Goal: Navigation & Orientation: Find specific page/section

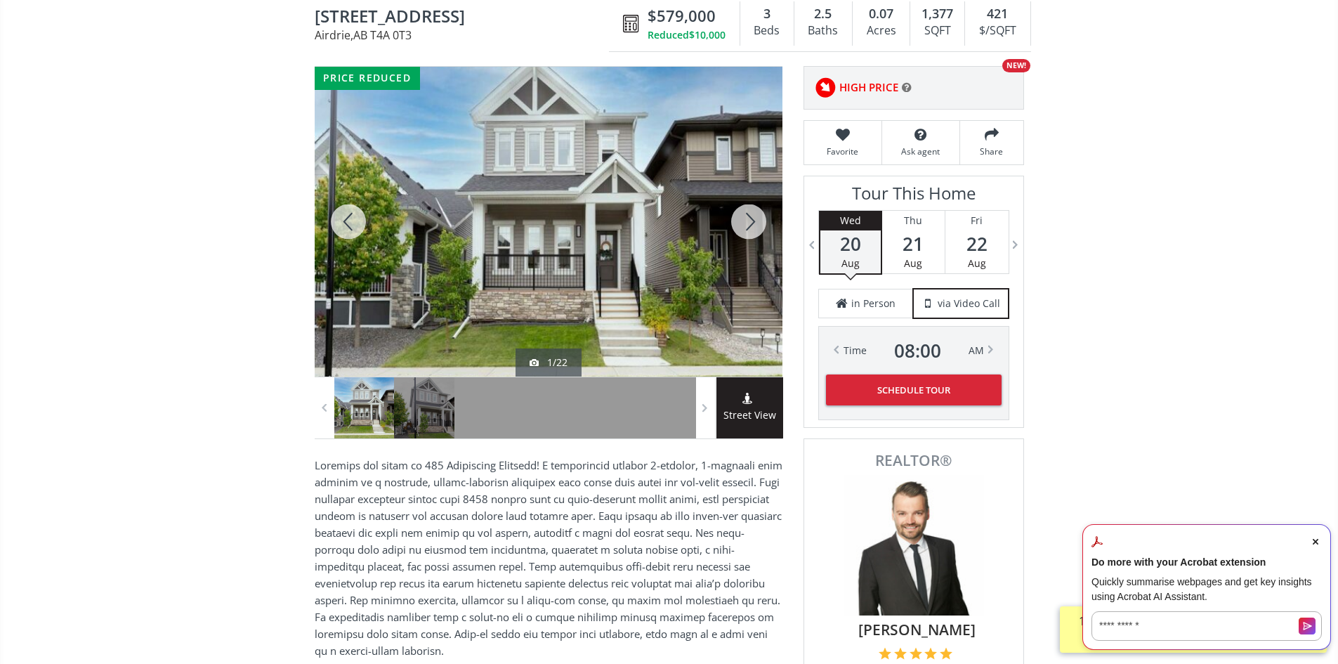
click at [745, 229] on div at bounding box center [748, 222] width 67 height 310
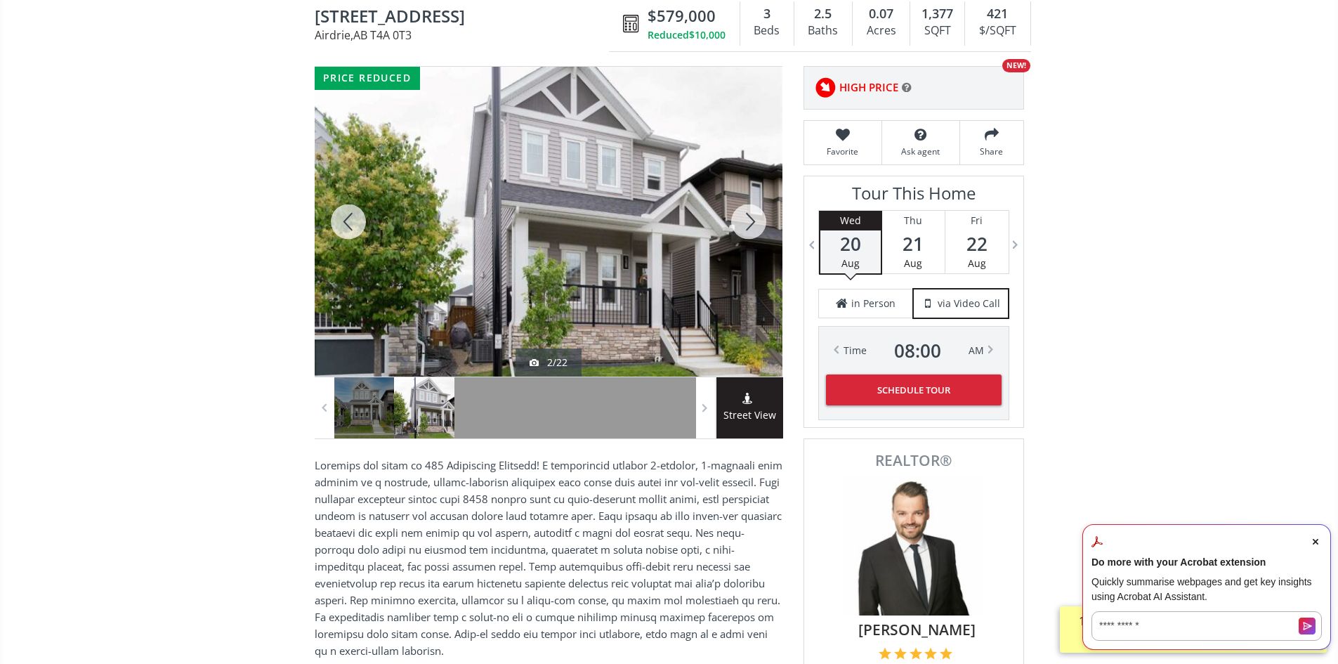
click at [745, 229] on div at bounding box center [748, 222] width 67 height 310
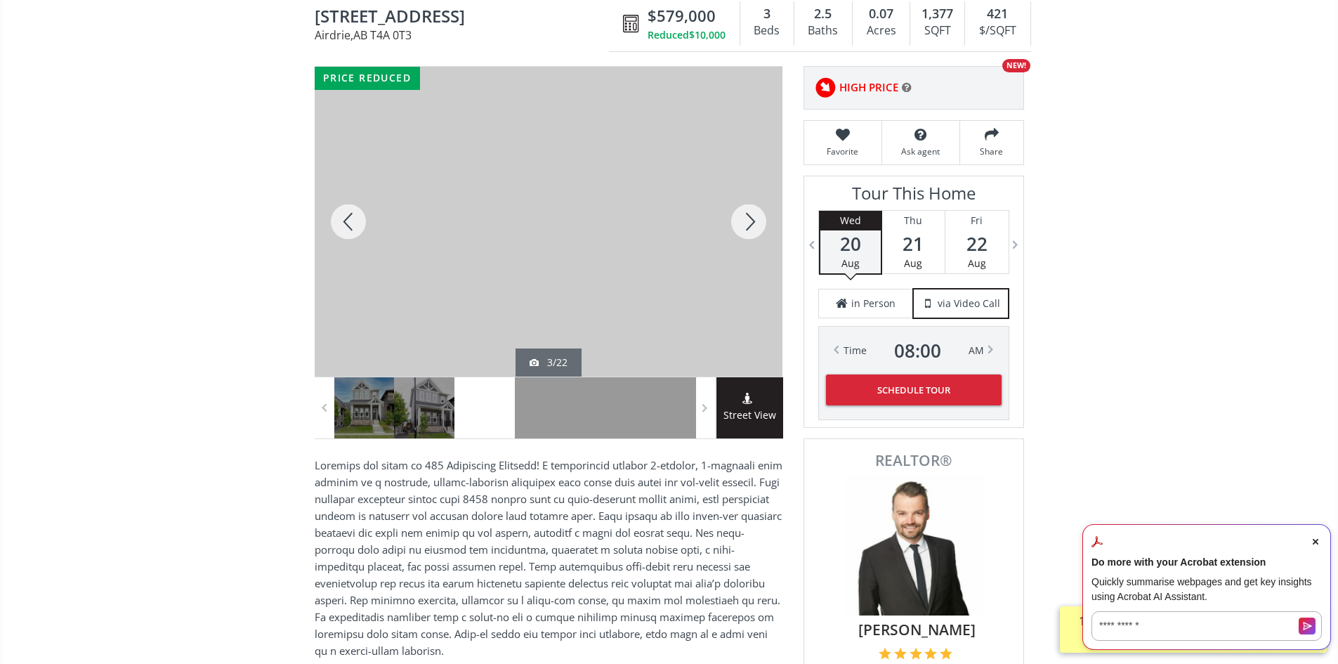
click at [745, 229] on div at bounding box center [748, 222] width 67 height 310
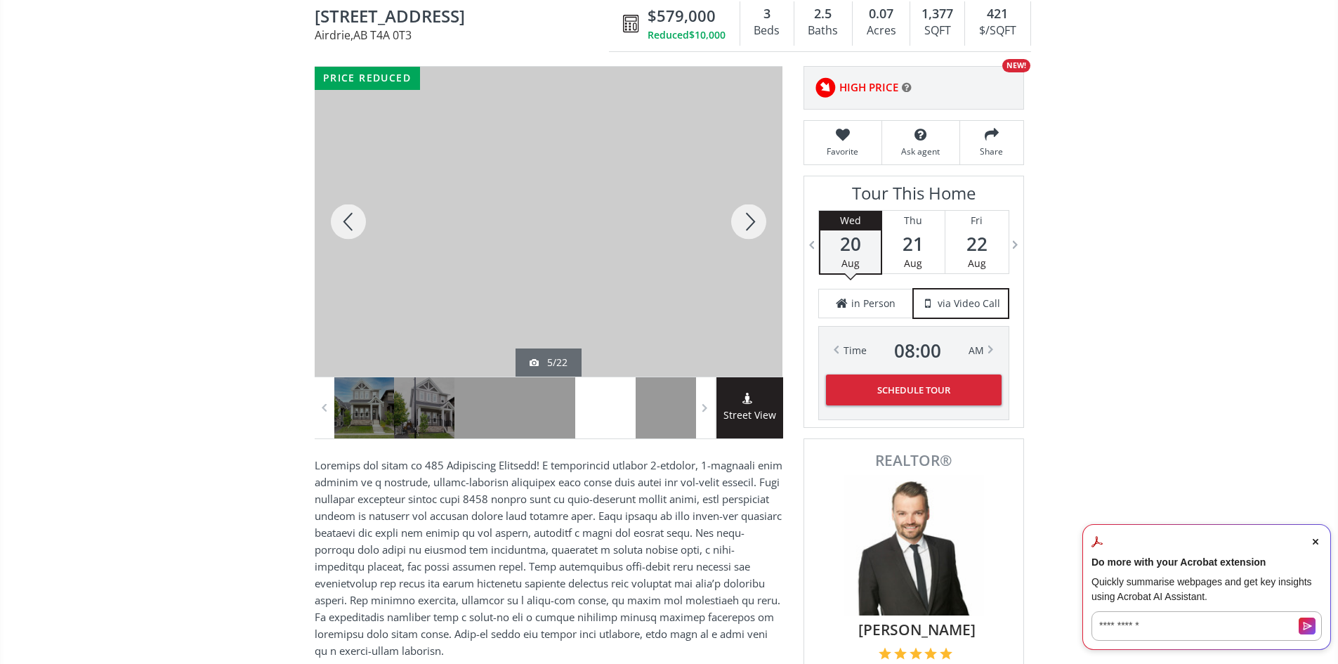
click at [745, 229] on div at bounding box center [748, 222] width 67 height 310
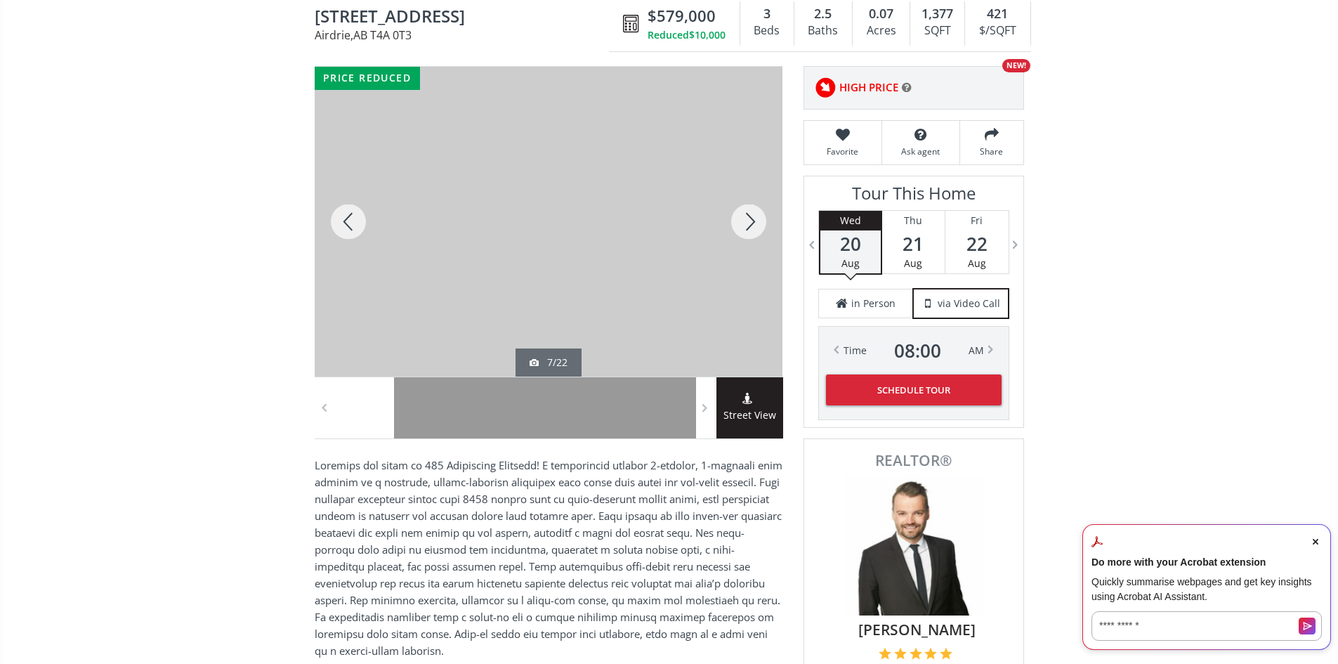
click at [745, 229] on div at bounding box center [748, 222] width 67 height 310
click at [748, 229] on div at bounding box center [748, 222] width 67 height 310
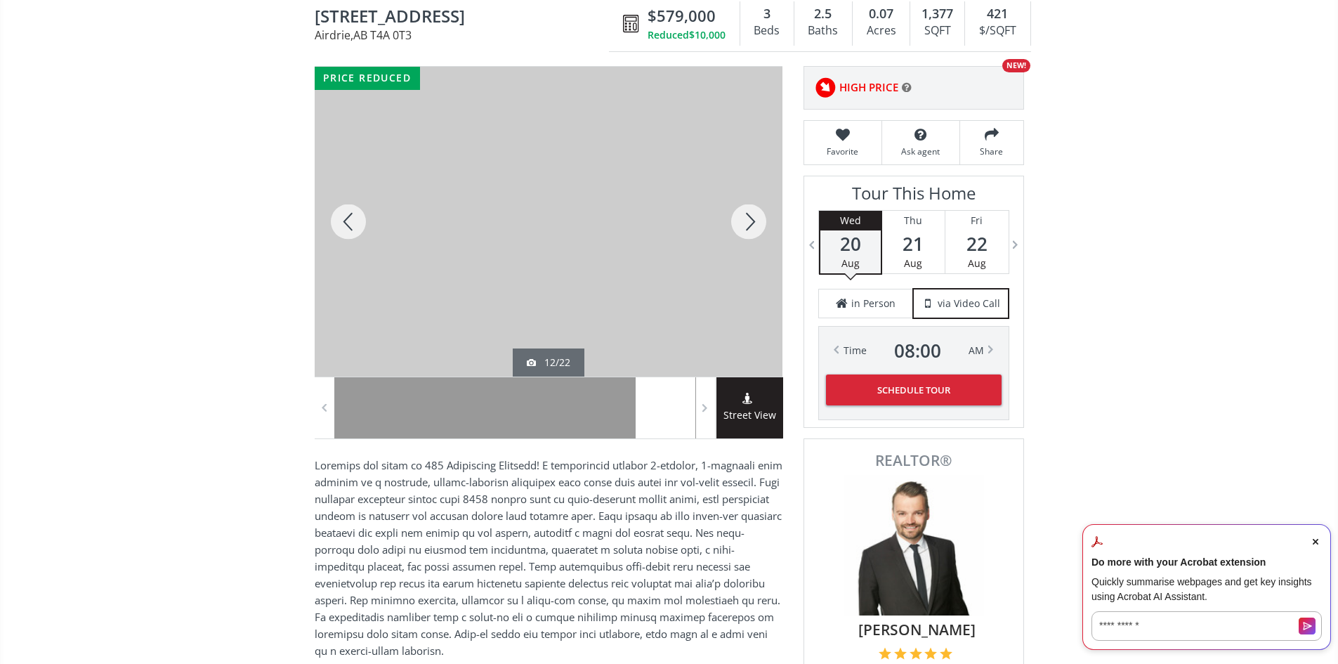
click at [751, 229] on div at bounding box center [748, 222] width 67 height 310
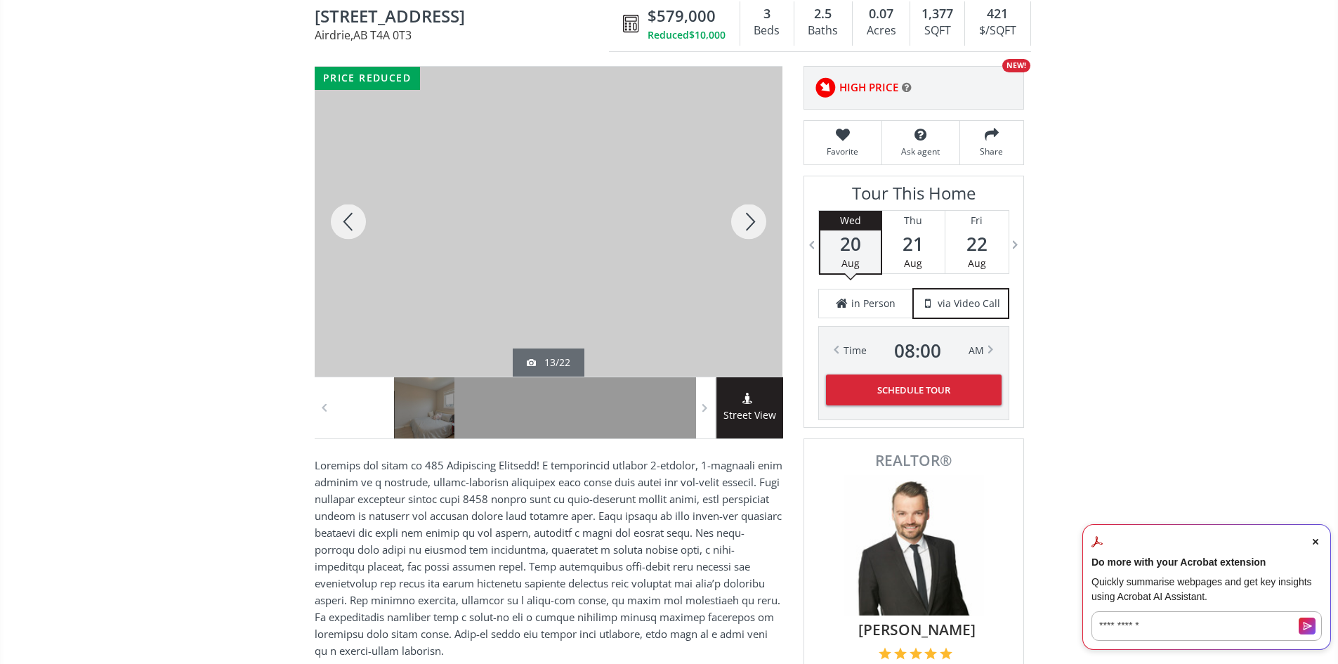
click at [751, 229] on div at bounding box center [748, 222] width 67 height 310
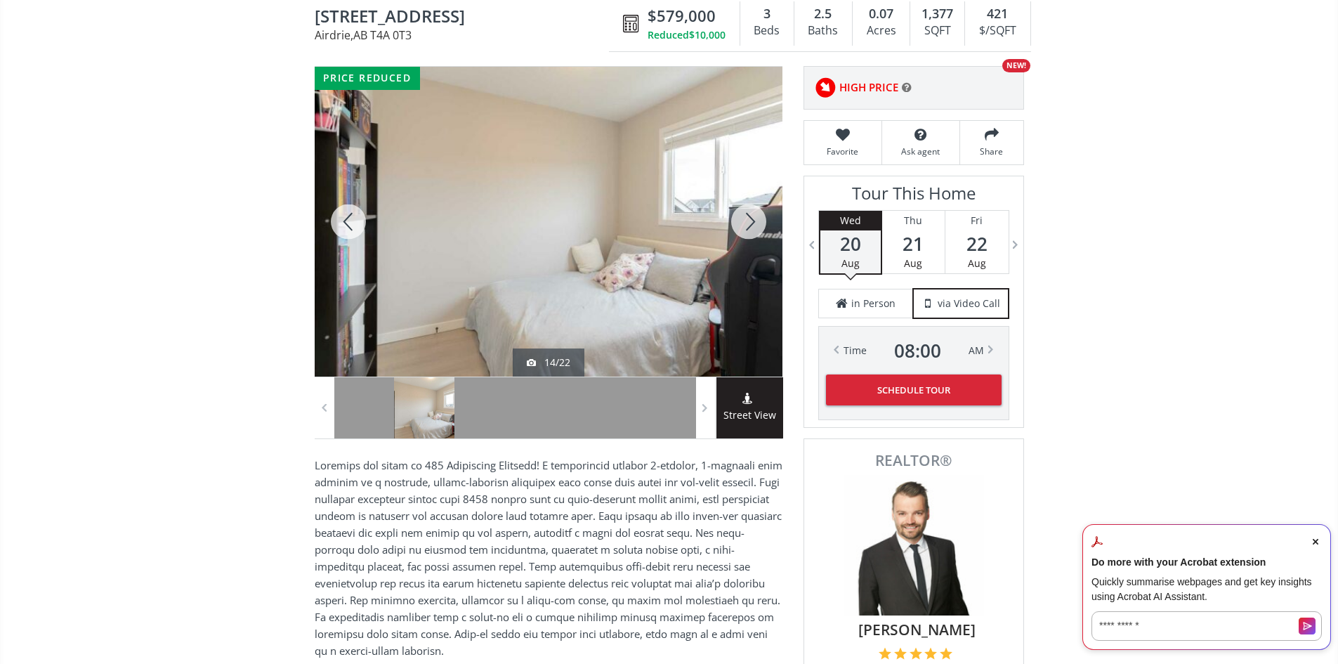
click at [755, 236] on div at bounding box center [748, 222] width 67 height 310
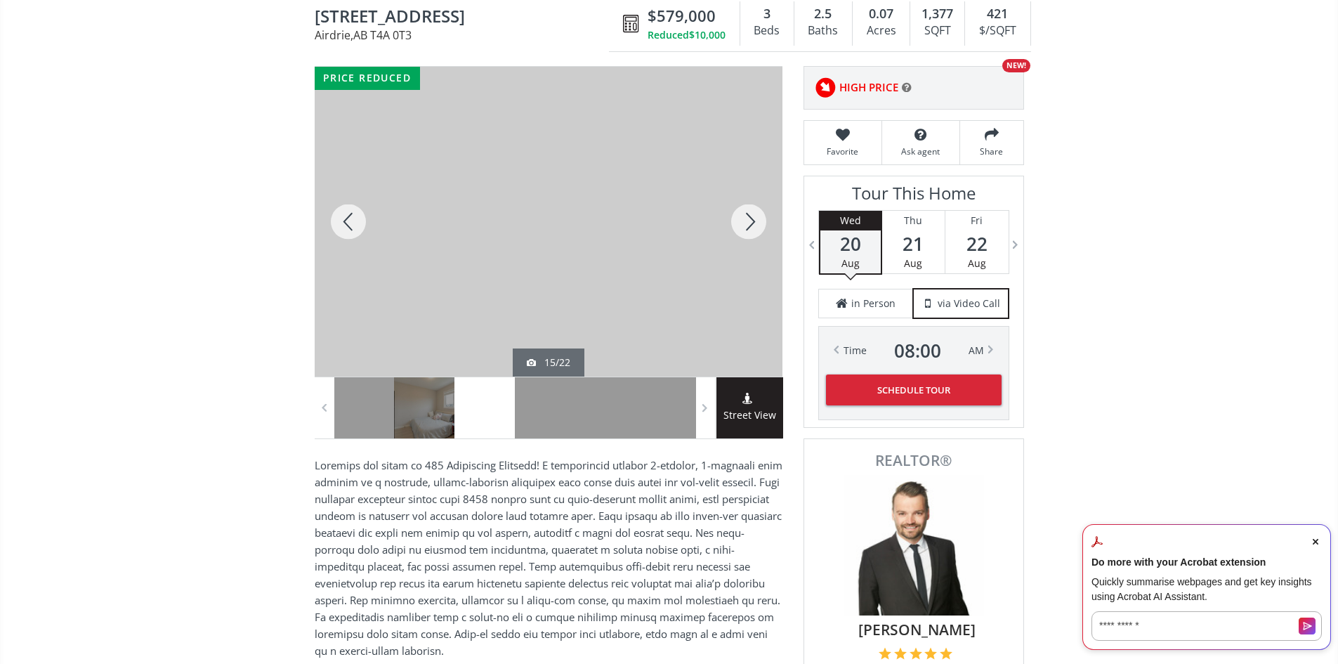
click at [752, 236] on div at bounding box center [748, 222] width 67 height 310
click at [752, 235] on div at bounding box center [748, 222] width 67 height 310
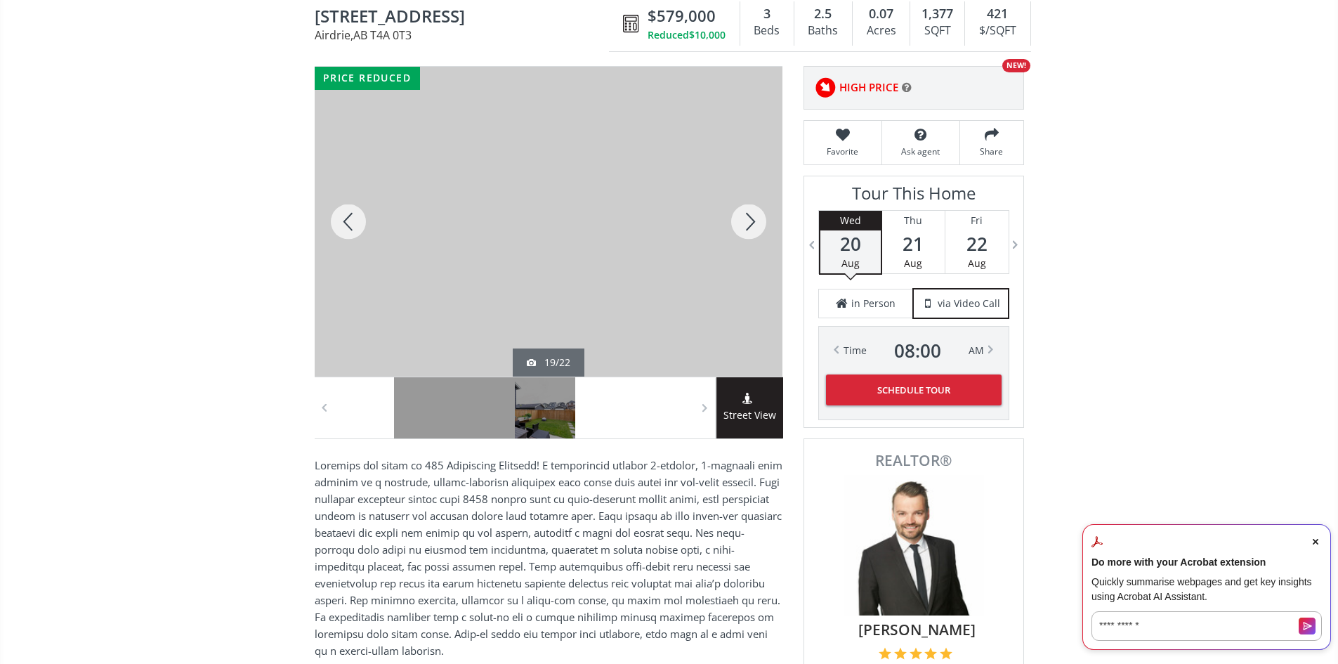
click at [752, 235] on div at bounding box center [748, 222] width 67 height 310
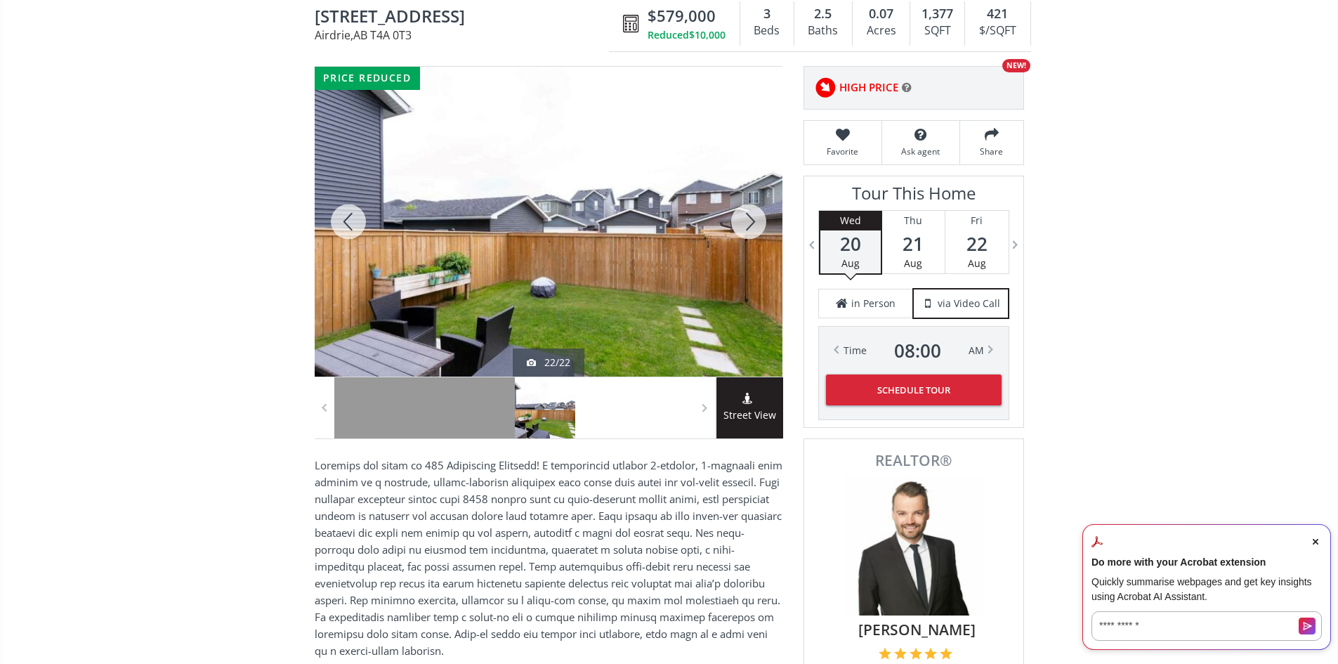
click at [752, 235] on div at bounding box center [748, 222] width 67 height 310
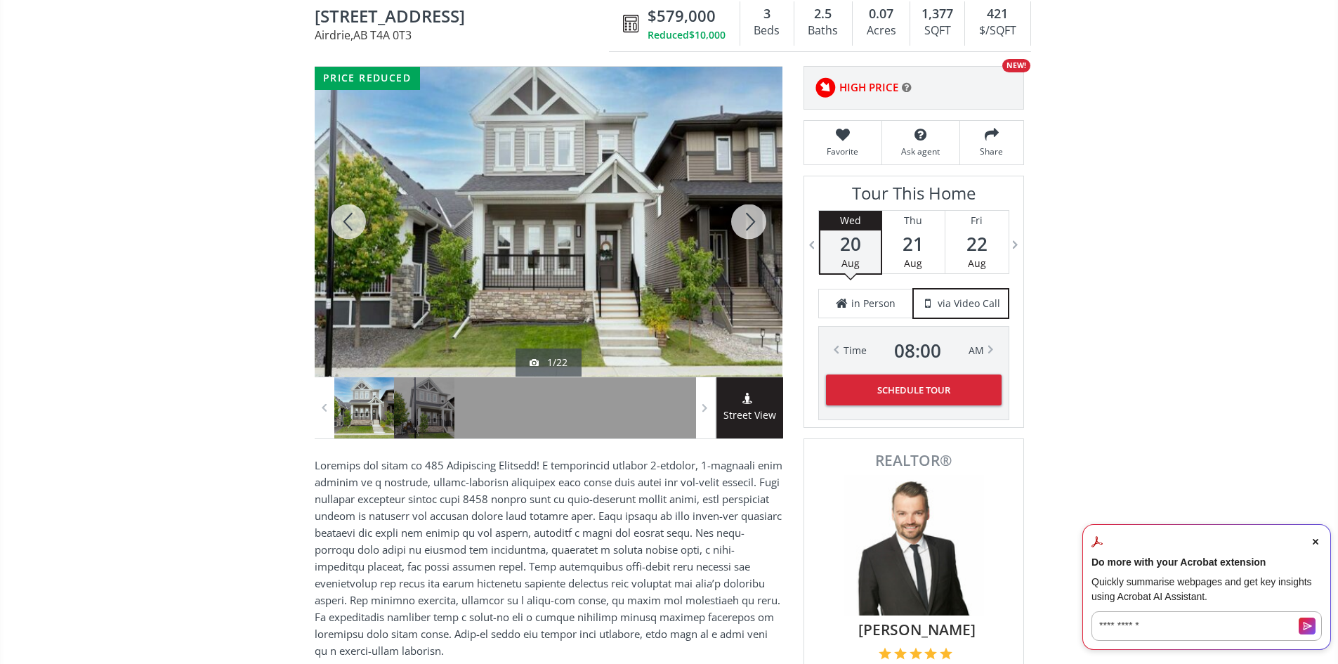
click at [351, 231] on div at bounding box center [348, 222] width 67 height 310
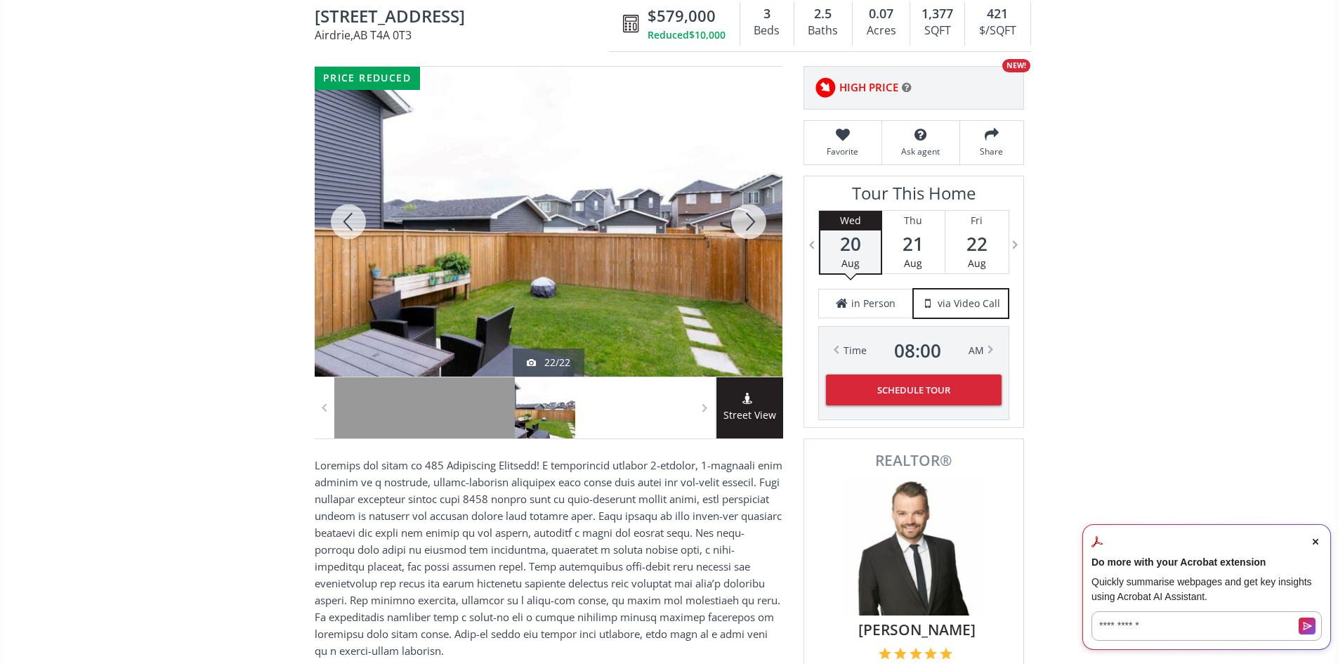
click at [753, 226] on div at bounding box center [748, 222] width 67 height 310
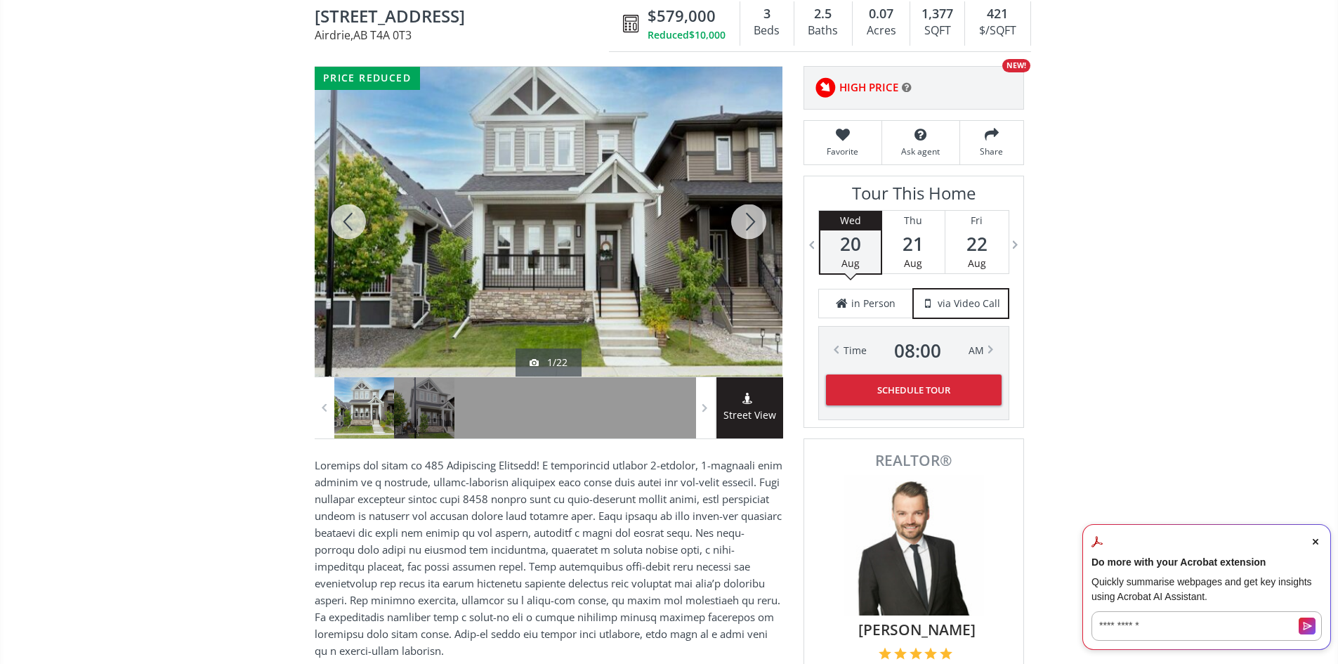
click at [753, 226] on div at bounding box center [748, 222] width 67 height 310
